Goal: Information Seeking & Learning: Learn about a topic

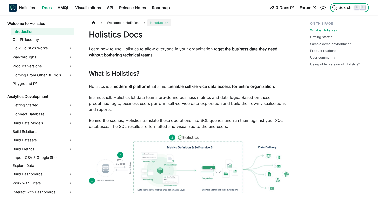
click at [342, 8] on span "Search" at bounding box center [346, 7] width 17 height 5
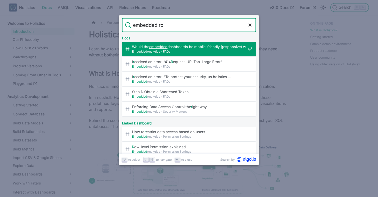
type input "embedded row"
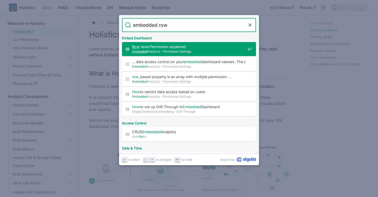
click at [183, 47] on span "Row -level Permission explained​" at bounding box center [189, 46] width 114 height 5
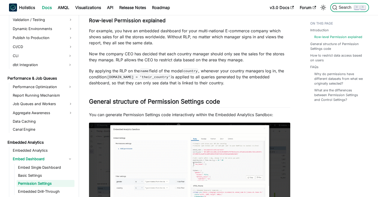
scroll to position [409, 0]
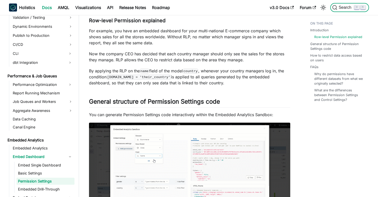
click at [339, 10] on button "Search ⌘ K" at bounding box center [350, 7] width 39 height 9
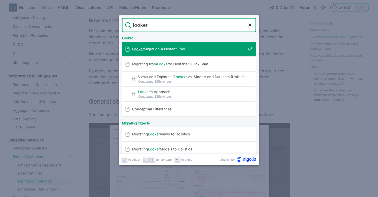
type input "looker m"
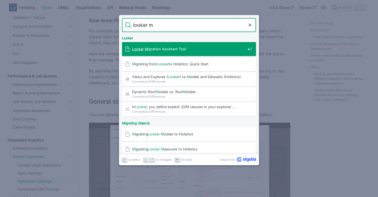
click at [182, 48] on span "Looker M [PERSON_NAME] Assistant Tool" at bounding box center [189, 49] width 114 height 5
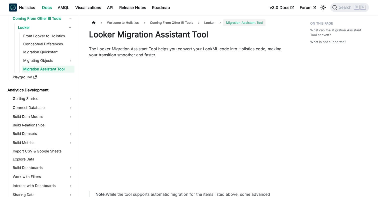
scroll to position [56, 0]
click at [345, 9] on span "Search" at bounding box center [346, 7] width 17 height 5
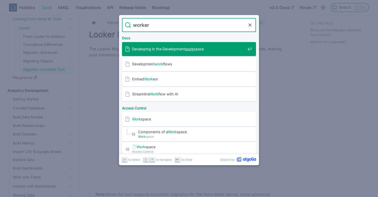
type input "workers"
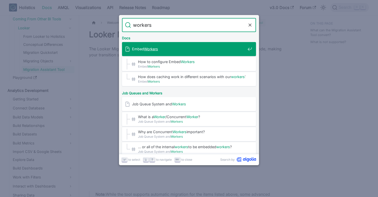
click at [208, 47] on span "Embed Workers" at bounding box center [189, 49] width 114 height 5
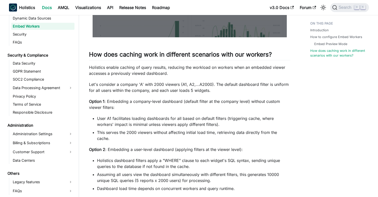
scroll to position [455, 0]
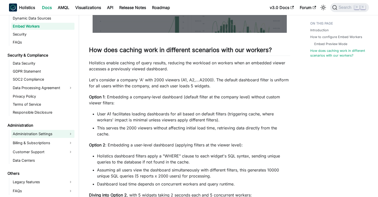
click at [45, 135] on link "Administration Settings" at bounding box center [42, 134] width 63 height 8
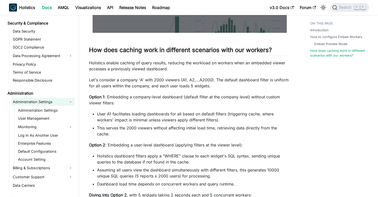
scroll to position [699, 0]
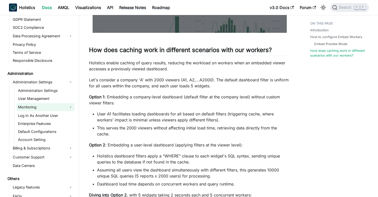
click at [40, 108] on link "Monitoring" at bounding box center [46, 107] width 58 height 8
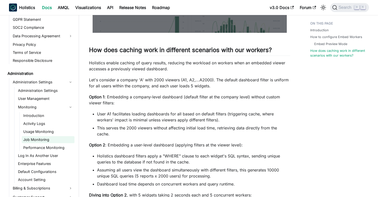
click at [43, 143] on link "Job Monitoring" at bounding box center [48, 139] width 53 height 7
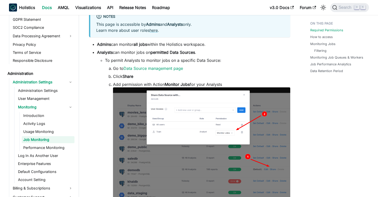
scroll to position [130, 0]
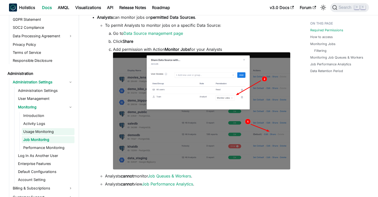
click at [36, 134] on link "Usage Monitoring" at bounding box center [48, 131] width 53 height 7
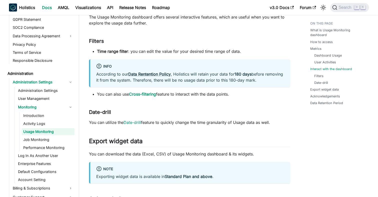
scroll to position [503, 0]
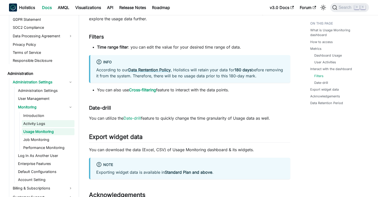
click at [38, 123] on link "Activity Logs" at bounding box center [48, 123] width 53 height 7
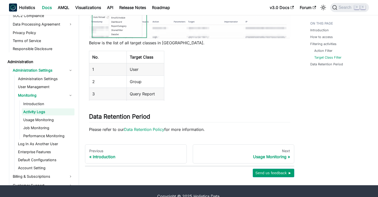
scroll to position [462, 0]
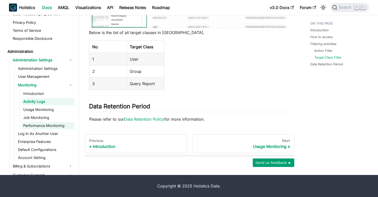
click at [48, 124] on link "Performance Monitoring" at bounding box center [48, 125] width 53 height 7
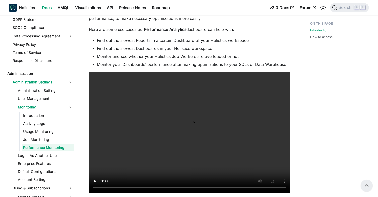
scroll to position [93, 0]
